Goal: Find contact information: Find contact information

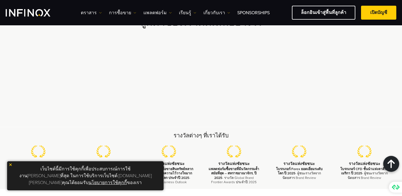
scroll to position [1682, 0]
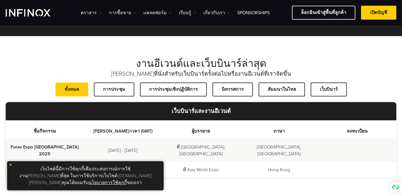
scroll to position [71, 0]
